Goal: Navigation & Orientation: Find specific page/section

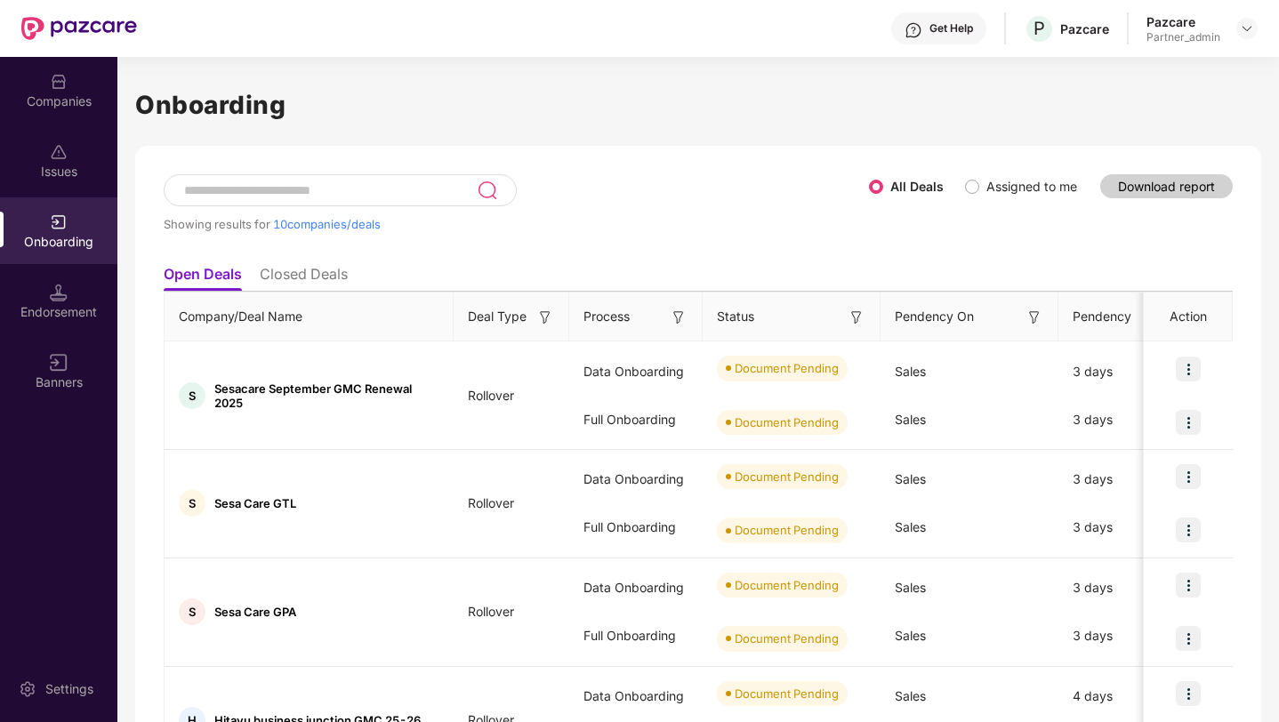
scroll to position [0, 2]
click at [62, 105] on div "Companies" at bounding box center [58, 101] width 117 height 18
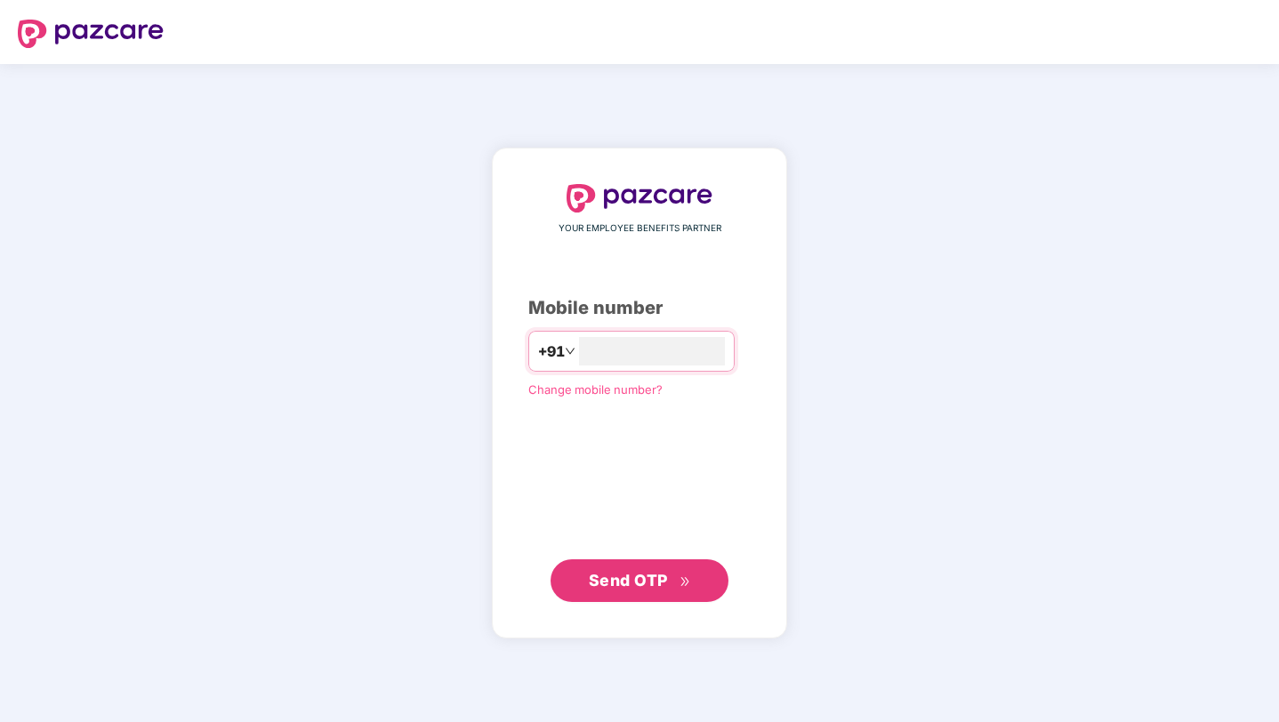
type input "**********"
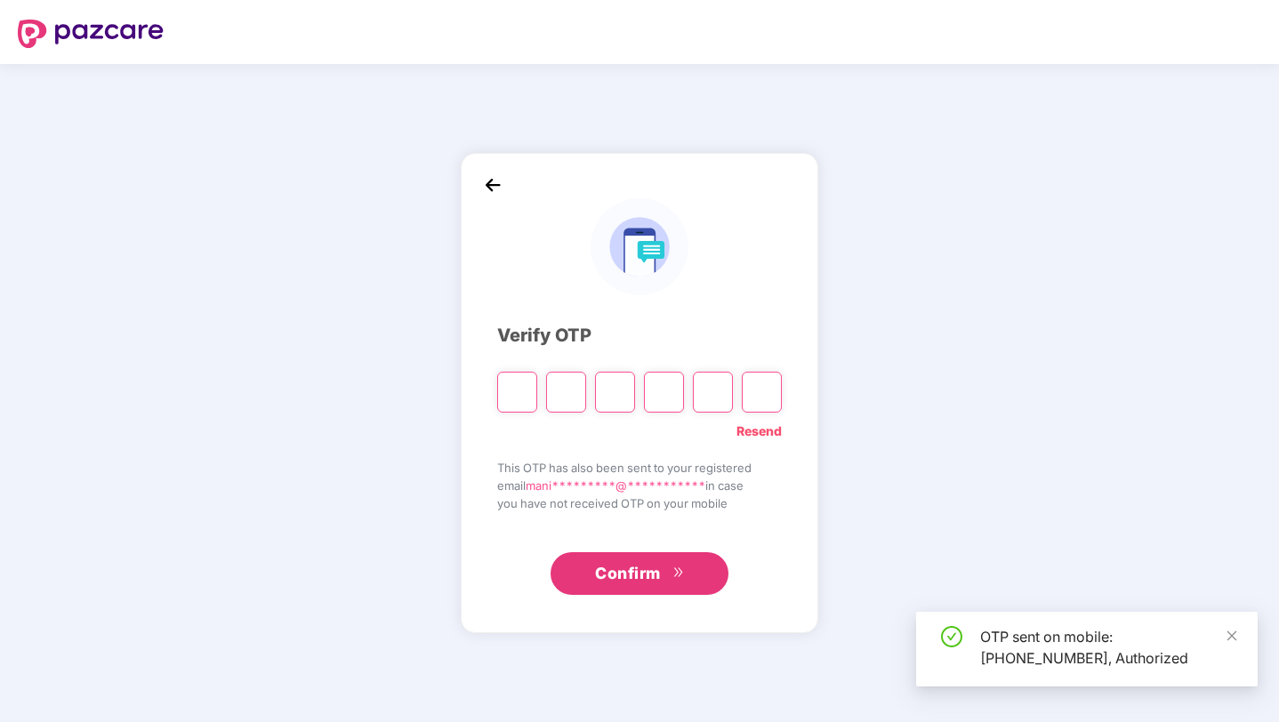
paste input "*"
type input "*"
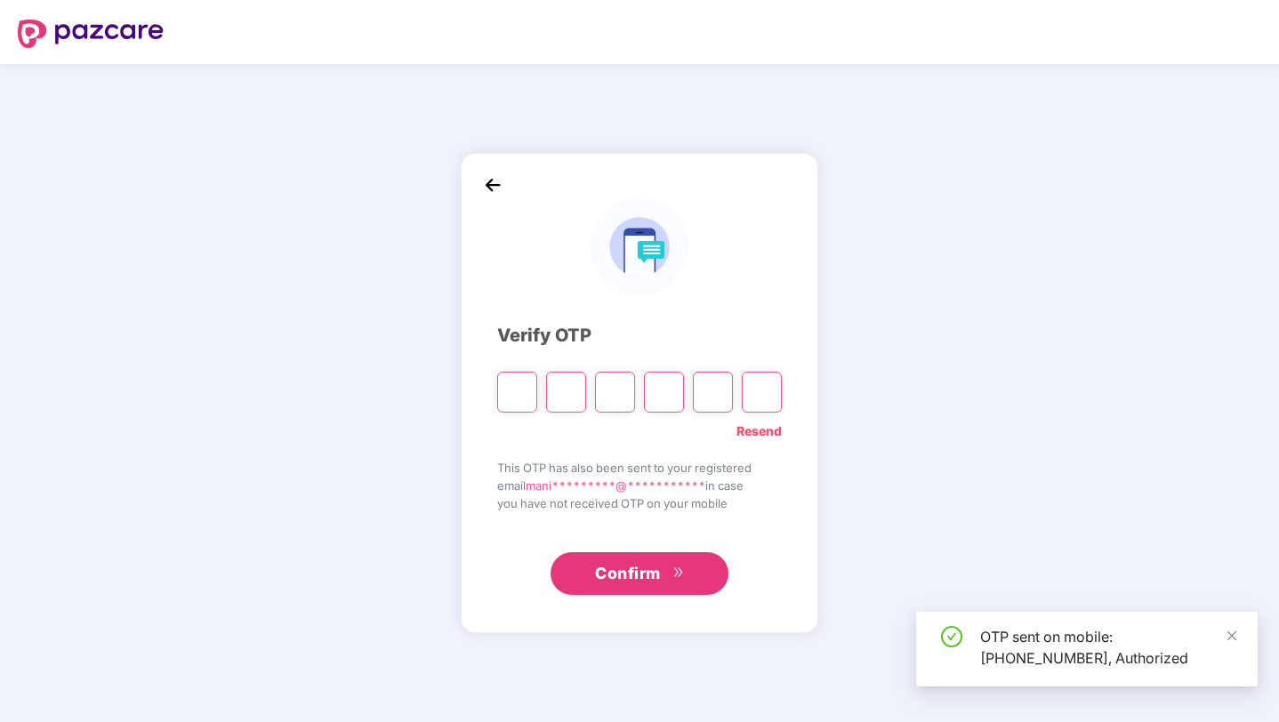
type input "*"
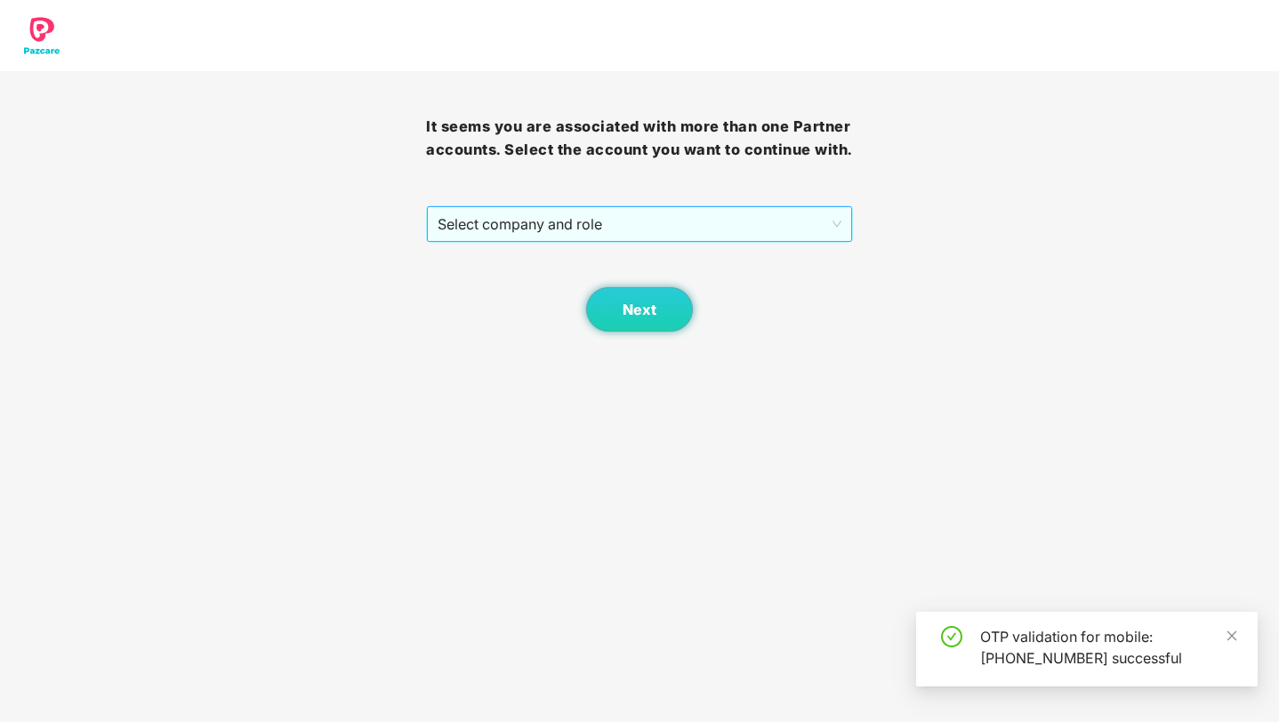
click at [583, 241] on span "Select company and role" at bounding box center [639, 224] width 403 height 34
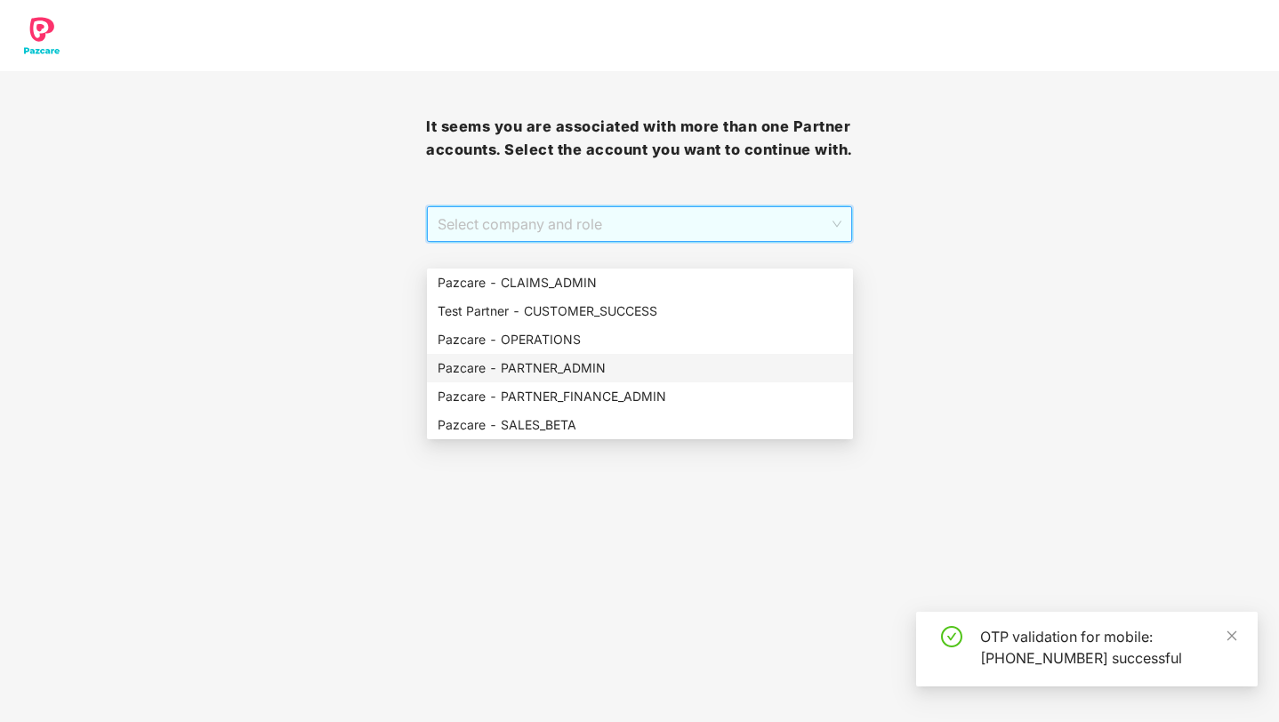
click at [573, 374] on div "Pazcare - PARTNER_ADMIN" at bounding box center [640, 368] width 405 height 20
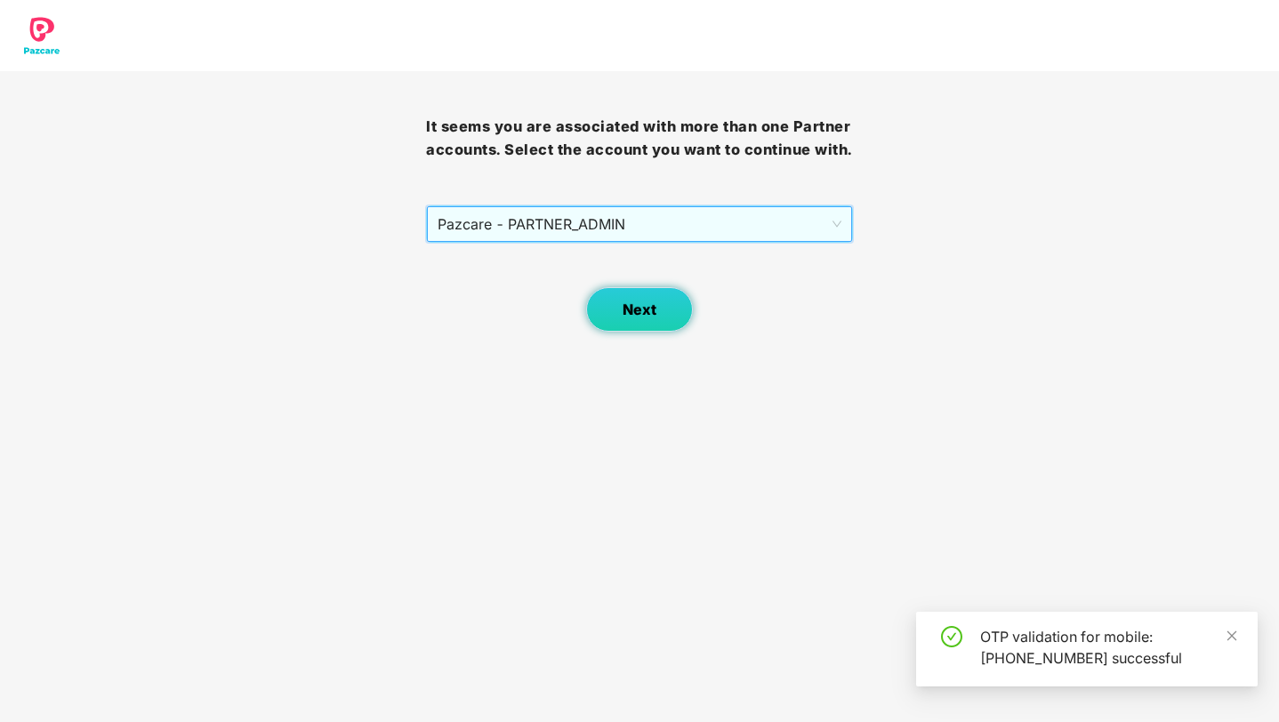
click at [619, 332] on button "Next" at bounding box center [639, 309] width 107 height 44
